Goal: Task Accomplishment & Management: Manage account settings

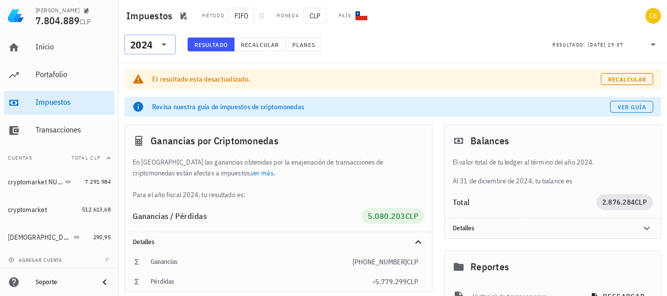
click at [158, 43] on icon at bounding box center [164, 45] width 12 height 12
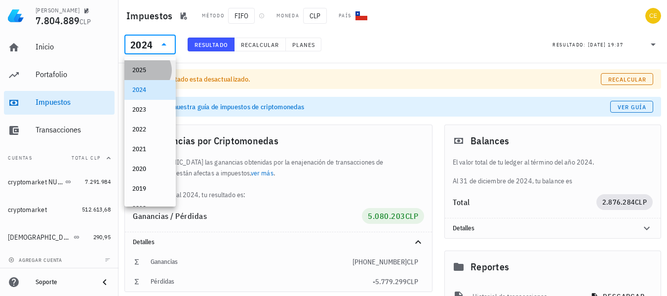
click at [147, 74] on div "2025" at bounding box center [150, 70] width 36 height 8
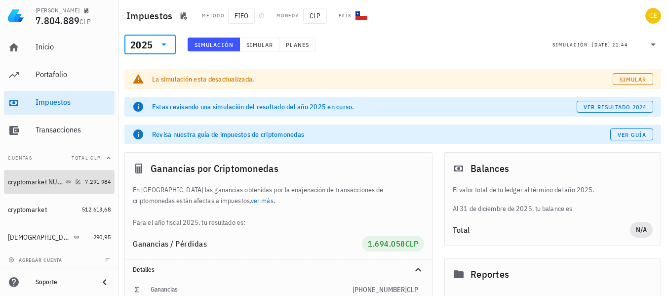
click at [77, 179] on link "cryptomarket NUEVA 7.291.984" at bounding box center [59, 182] width 111 height 24
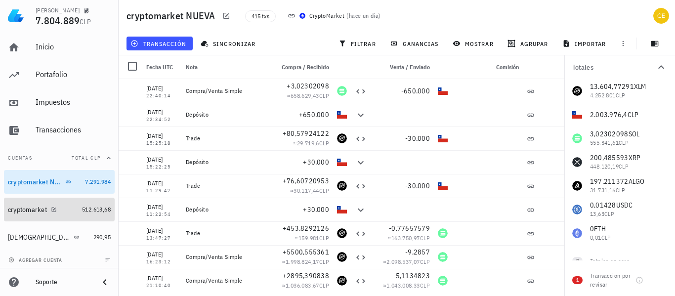
click at [58, 213] on div "cryptomarket" at bounding box center [43, 209] width 70 height 9
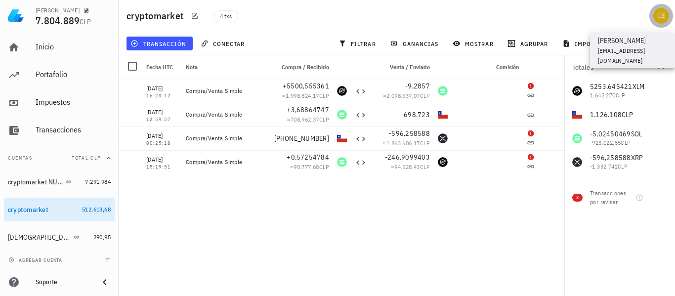
click at [658, 11] on div "avatar" at bounding box center [661, 16] width 16 height 16
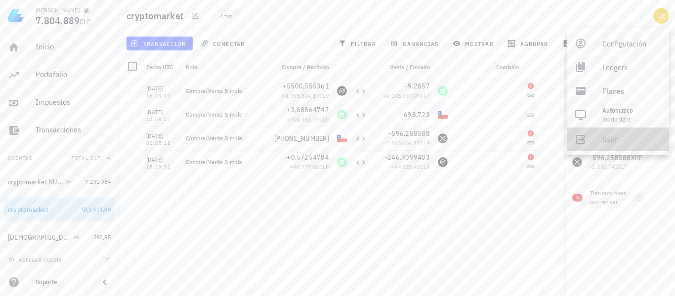
click at [609, 136] on div "Salir" at bounding box center [631, 139] width 59 height 20
